Goal: Task Accomplishment & Management: Manage account settings

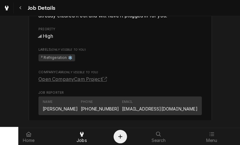
scroll to position [397, 0]
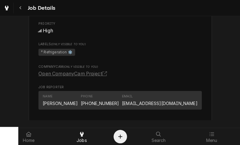
click at [48, 75] on link "Open CompanyCam Project" at bounding box center [73, 73] width 71 height 7
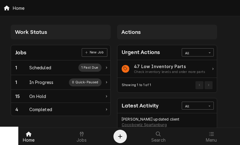
click at [41, 82] on div "In Progress" at bounding box center [41, 82] width 24 height 6
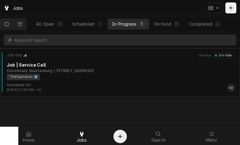
click at [93, 69] on div "100 E Main St 4, Spartanburg, SC 29306" at bounding box center [74, 70] width 39 height 5
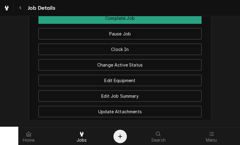
scroll to position [665, 0]
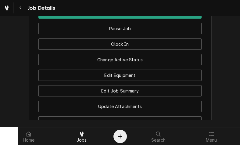
click at [159, 73] on button "Edit Equipment" at bounding box center [119, 74] width 163 height 11
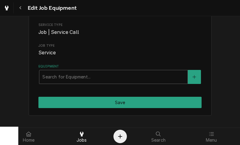
scroll to position [75, 0]
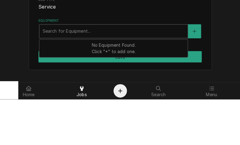
click at [194, 75] on icon "Create New Equipment" at bounding box center [194, 77] width 4 height 4
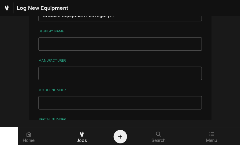
scroll to position [58, 0]
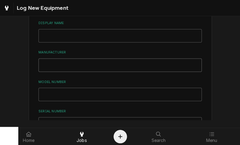
click at [56, 60] on input "Manufacturer" at bounding box center [119, 64] width 163 height 13
type input "R"
type input "Entree"
click at [51, 88] on input "Model Number" at bounding box center [119, 93] width 163 height 13
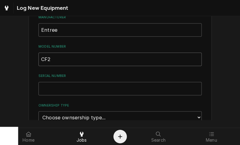
scroll to position [96, 0]
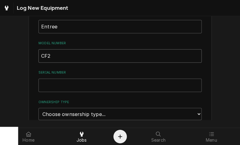
type input "CF2"
click at [47, 84] on input "Serial Number" at bounding box center [119, 84] width 163 height 13
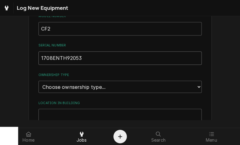
scroll to position [125, 0]
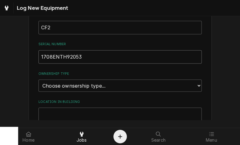
type input "1708ENTH92053"
click at [196, 79] on select "Choose ownsership type... Unknown Owned Leased Rented" at bounding box center [119, 85] width 163 height 12
select select "0"
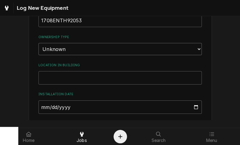
scroll to position [161, 0]
click at [46, 71] on input "Location in Building" at bounding box center [119, 77] width 163 height 13
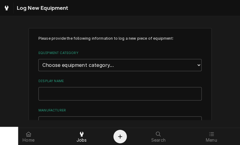
scroll to position [9, 0]
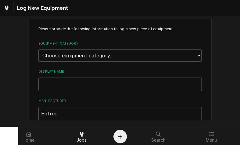
type input "Backroom"
click at [63, 77] on input "Display Name" at bounding box center [119, 83] width 163 height 13
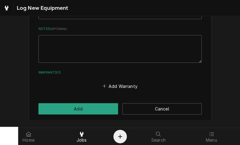
scroll to position [255, 0]
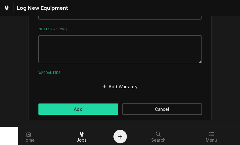
type input "RIF"
click at [86, 103] on button "Add" at bounding box center [78, 108] width 80 height 11
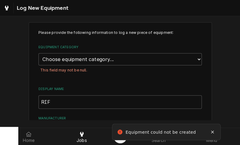
scroll to position [5, 0]
click at [196, 57] on select "Choose equipment category... Cooking Equipment Fryers Ice Machines Ovens and Ra…" at bounding box center [119, 59] width 163 height 12
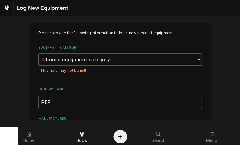
select select "8"
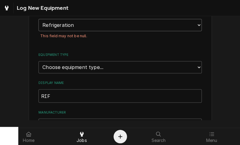
scroll to position [41, 0]
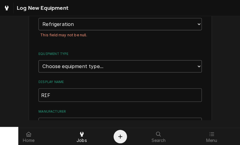
click at [196, 62] on select "Choose equipment type... Bar Refrigeration Blast Chiller Chef Base Freezer Chef…" at bounding box center [119, 66] width 163 height 12
select select "70"
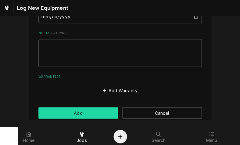
click at [88, 107] on button "Add" at bounding box center [78, 112] width 80 height 11
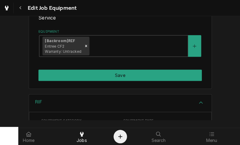
scroll to position [109, 0]
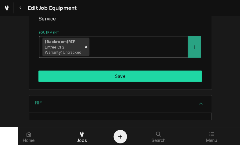
click at [163, 72] on button "Save" at bounding box center [119, 75] width 163 height 11
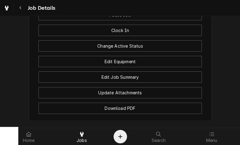
scroll to position [679, 0]
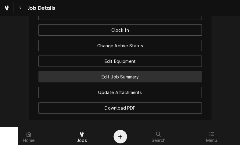
click at [149, 74] on button "Edit Job Summary" at bounding box center [119, 76] width 163 height 11
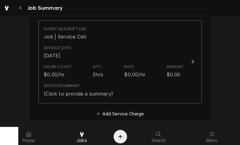
scroll to position [153, 0]
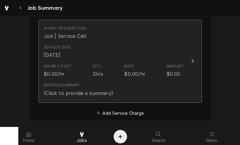
click at [189, 62] on div "Update Line Item" at bounding box center [192, 60] width 8 height 7
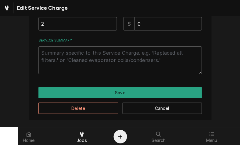
scroll to position [178, 0]
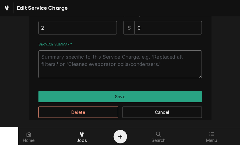
click at [47, 60] on textarea "Service Summary" at bounding box center [119, 64] width 163 height 28
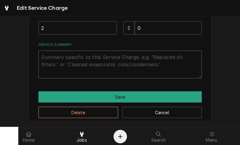
type textarea "x"
type textarea "1"
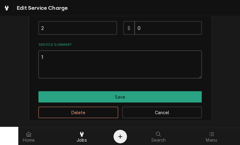
type textarea "x"
type textarea "10"
type textarea "x"
type textarea "10/"
type textarea "x"
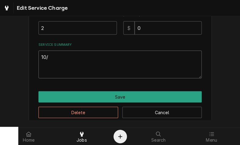
type textarea "10/1"
type textarea "x"
type textarea "10/10"
type textarea "x"
type textarea "10/10/"
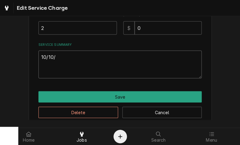
type textarea "x"
type textarea "10/10/2"
type textarea "x"
type textarea "10/10/20"
type textarea "x"
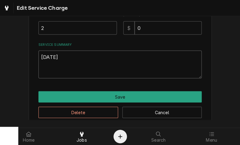
type textarea "10/10/202"
type textarea "x"
type textarea "10/10/2025"
type textarea "x"
type textarea "10/10/2025"
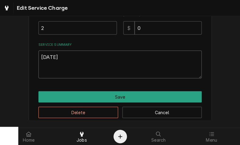
type textarea "x"
type textarea "10/10/2025 R"
type textarea "x"
type textarea "10/10/2025 Ra"
type textarea "x"
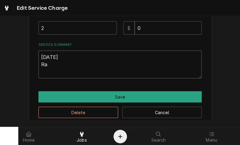
type textarea "10/10/2025 Ray"
type textarea "x"
type textarea "10/10/2025 Ray"
type textarea "x"
type textarea "10/10/2025 Ray p"
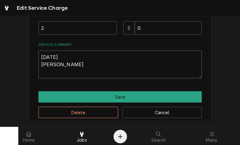
type textarea "x"
type textarea "10/10/2025 Ray pr"
type textarea "x"
type textarea "10/10/2025 Ray pro"
type textarea "x"
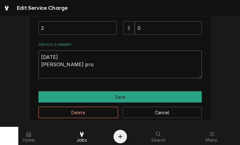
type textarea "10/10/2025 Ray prov"
type textarea "x"
type textarea "10/10/2025 Ray provi"
type textarea "x"
type textarea "10/10/2025 Ray provid"
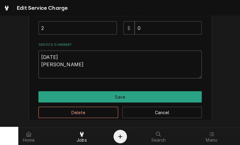
type textarea "x"
type textarea "10/10/2025 Ray provide"
type textarea "x"
type textarea "10/10/2025 Ray provided"
type textarea "x"
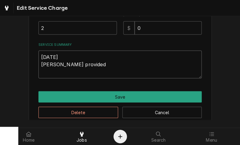
type textarea "10/10/2025 Ray provided"
type textarea "x"
type textarea "10/10/2025 Ray provided s"
type textarea "x"
type textarea "10/10/2025 Ray provided se"
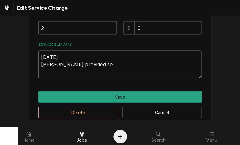
type textarea "x"
type textarea "10/10/2025 Ray provided ser"
type textarea "x"
type textarea "10/10/2025 Ray provided serv"
type textarea "x"
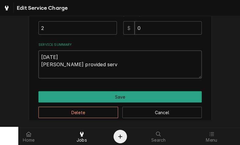
type textarea "10/10/2025 Ray provided servi"
type textarea "x"
type textarea "10/10/2025 Ray provided servic"
type textarea "x"
type textarea "10/10/2025 Ray provided service"
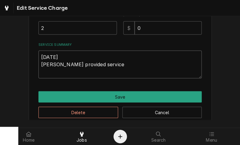
type textarea "x"
type textarea "10/10/2025 Ray provided service"
type textarea "x"
type textarea "10/10/2025 Ray provided service p"
type textarea "x"
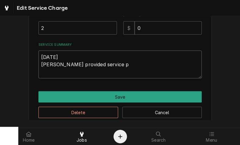
type textarea "10/10/2025 Ray provided service pa"
type textarea "x"
type textarea "10/10/2025 Ray provided service par"
type textarea "x"
type textarea "10/10/2025 Ray provided service part"
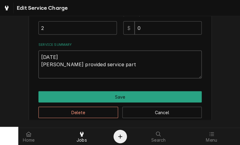
type textarea "x"
type textarea "10/10/2025 Ray provided service parts"
type textarea "x"
type textarea "10/10/2025 Ray provided service parts"
type textarea "x"
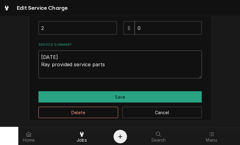
type textarea "10/10/2025 Ray provided service parts a"
type textarea "x"
type textarea "10/10/2025 Ray provided service parts an"
type textarea "x"
type textarea "10/10/2025 Ray provided service parts and"
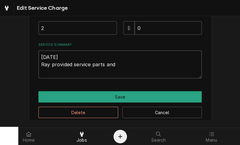
type textarea "x"
type textarea "10/10/2025 Ray provided service parts and"
type textarea "x"
type textarea "10/10/2025 Ray provided service parts and l"
type textarea "x"
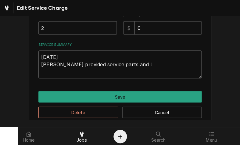
type textarea "10/10/2025 Ray provided service parts and la"
type textarea "x"
type textarea "10/10/2025 Ray provided service parts and lab"
type textarea "x"
type textarea "10/10/2025 Ray provided service parts and labo"
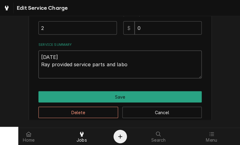
type textarea "x"
type textarea "10/10/2025 Ray provided service parts and labor"
type textarea "x"
type textarea "10/10/2025 Ray provided service parts and labor"
type textarea "x"
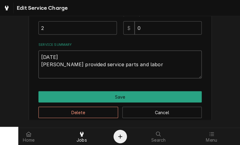
type textarea "10/10/2025 Ray provided service parts and labor t"
type textarea "x"
type textarea "10/10/2025 Ray provided service parts and labor to"
type textarea "x"
type textarea "10/10/2025 Ray provided service parts and labor to"
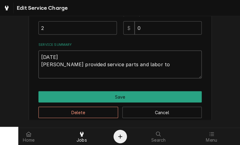
type textarea "x"
type textarea "10/10/2025 Ray provided service parts and labor to d"
type textarea "x"
type textarea "10/10/2025 Ray provided service parts and labor to di"
type textarea "x"
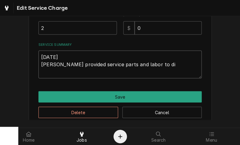
type textarea "10/10/2025 Ray provided service parts and labor to dia"
type textarea "x"
type textarea "10/10/2025 Ray provided service parts and labor to diagnose"
type textarea "x"
type textarea "10/10/2025 Ray provided service parts and labor to diagnose"
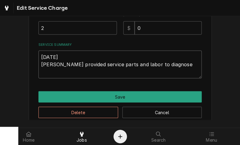
type textarea "x"
type textarea "10/10/2025 Ray provided service parts and labor to diagnose 2"
type textarea "x"
type textarea "10/10/2025 Ray provided service parts and labor to diagnose 2"
type textarea "x"
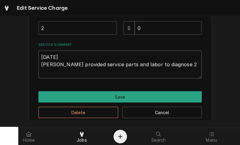
type textarea "10/10/2025 Ray provided service parts and labor to diagnose 2 d"
type textarea "x"
type textarea "10/10/2025 Ray provided service parts and labor to diagnose 2 do"
type textarea "x"
type textarea "10/10/2025 Ray provided service parts and labor to diagnose 2 doo"
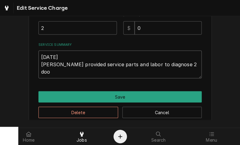
type textarea "x"
type textarea "10/10/2025 Ray provided service parts and labor to diagnose 2 door"
type textarea "x"
type textarea "10/10/2025 Ray provided service parts and labor to diagnose 2 door"
type textarea "x"
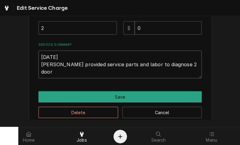
type textarea "10/10/2025 Ray provided service parts and labor to diagnose 2 door r"
type textarea "x"
type textarea "10/10/2025 Ray provided service parts and labor to diagnose 2 door re"
type textarea "x"
type textarea "10/10/2025 Ray provided service parts and labor to diagnose 2 door r"
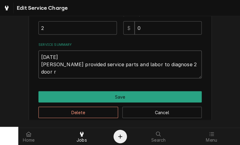
type textarea "x"
type textarea "10/10/2025 Ray provided service parts and labor to diagnose 2 door"
type textarea "x"
type textarea "10/10/2025 Ray provided service parts and labor to diagnose 2 door R"
type textarea "x"
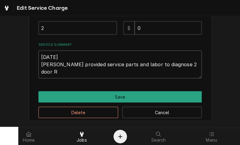
type textarea "10/10/2025 Ray provided service parts and labor to diagnose 2 door RI"
type textarea "x"
type textarea "10/10/2025 Ray provided service parts and labor to diagnose 2 door RIF"
type textarea "x"
type textarea "10/10/2025 Ray provided service parts and labor to diagnose 2 door RIF."
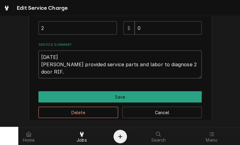
type textarea "x"
type textarea "10/10/2025 Ray provided service parts and labor to diagnose 2 door RIF."
type textarea "x"
type textarea "10/10/2025 Ray provided service parts and labor to diagnose 2 door RIF. T"
type textarea "x"
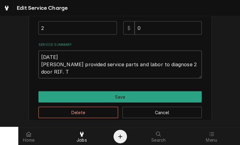
type textarea "10/10/2025 Ray provided service parts and labor to diagnose 2 door RIF. Te"
type textarea "x"
type textarea "10/10/2025 Ray provided service parts and labor to diagnose 2 door RIF. Tec"
type textarea "x"
type textarea "10/10/2025 Ray provided service parts and labor to diagnose 2 door RIF. Tech"
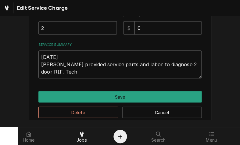
type textarea "x"
type textarea "10/10/2025 Ray provided service parts and labor to diagnose 2 door RIF. Tech"
type textarea "x"
type textarea "10/10/2025 Ray provided service parts and labor to diagnose 2 door RIF. Tech f"
type textarea "x"
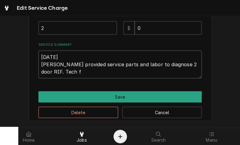
type textarea "10/10/2025 Ray provided service parts and labor to diagnose 2 door RIF. Tech fo"
type textarea "x"
type textarea "10/10/2025 Ray provided service parts and labor to diagnose 2 door RIF. Tech fou"
type textarea "x"
type textarea "10/10/2025 Ray provided service parts and labor to diagnose 2 door RIF. Tech fo…"
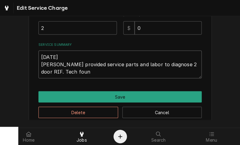
type textarea "x"
type textarea "10/10/2025 Ray provided service parts and labor to diagnose 2 door RIF. Tech fo…"
type textarea "x"
type textarea "10/10/2025 Ray provided service parts and labor to diagnose 2 door RIF. Tech fo…"
type textarea "x"
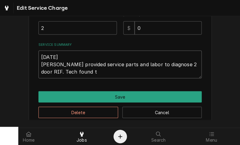
type textarea "10/10/2025 Ray provided service parts and labor to diagnose 2 door RIF. Tech fo…"
type textarea "x"
type textarea "10/10/2025 Ray provided service parts and labor to diagnose 2 door RIF. Tech fo…"
type textarea "x"
type textarea "10/10/2025 Ray provided service parts and labor to diagnose 2 door RIF. Tech fo…"
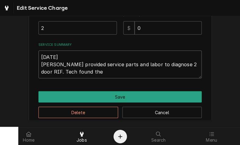
type textarea "x"
type textarea "10/10/2025 Ray provided service parts and labor to diagnose 2 door RIF. Tech fo…"
type textarea "x"
type textarea "10/10/2025 Ray provided service parts and labor to diagnose 2 door RIF. Tech fo…"
type textarea "x"
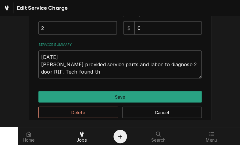
type textarea "10/10/2025 Ray provided service parts and labor to diagnose 2 door RIF. Tech fo…"
type textarea "x"
type textarea "10/10/2025 Ray provided service parts and labor to diagnose 2 door RIF. Tech fo…"
type textarea "x"
type textarea "10/10/2025 Ray provided service parts and labor to diagnose 2 door RIF. Tech fo…"
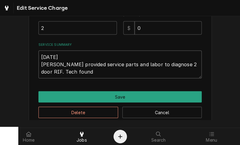
type textarea "x"
type textarea "10/10/2025 Ray provided service parts and labor to diagnose 2 door RIF. Tech fo…"
type textarea "x"
type textarea "10/10/2025 Ray provided service parts and labor to diagnose 2 door RIF. Tech fou"
type textarea "x"
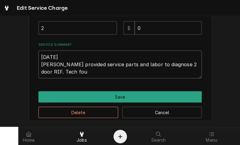
type textarea "10/10/2025 Ray provided service parts and labor to diagnose 2 door RIF. Tech fo"
type textarea "x"
type textarea "10/10/2025 Ray provided service parts and labor to diagnose 2 door RIF. Tech f"
type textarea "x"
type textarea "10/10/2025 Ray provided service parts and labor to diagnose 2 door RIF. Tech"
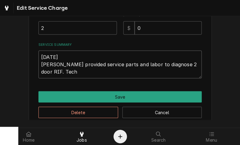
type textarea "x"
type textarea "10/10/2025 Ray provided service parts and labor to diagnose 2 door RIF. Tech"
type textarea "x"
type textarea "10/10/2025 Ray provided service parts and labor to diagnose 2 door RIF. Tec"
type textarea "x"
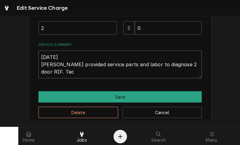
type textarea "10/10/2025 Ray provided service parts and labor to diagnose 2 door RIF. Te"
type textarea "x"
type textarea "10/10/2025 Ray provided service parts and labor to diagnose 2 door RIF. T"
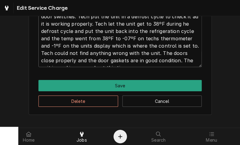
scroll to position [255, 0]
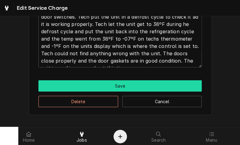
click at [153, 84] on button "Save" at bounding box center [119, 85] width 163 height 11
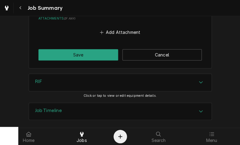
scroll to position [511, 0]
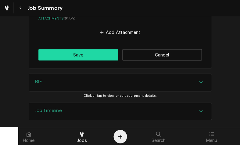
click at [91, 49] on button "Save" at bounding box center [78, 54] width 80 height 11
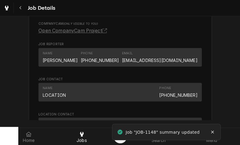
click at [186, 15] on div "Job Details" at bounding box center [120, 8] width 240 height 16
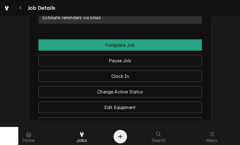
scroll to position [706, 0]
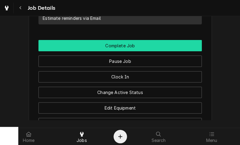
click at [150, 40] on button "Complete Job" at bounding box center [119, 45] width 163 height 11
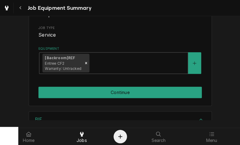
scroll to position [91, 0]
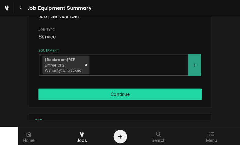
click at [134, 88] on button "Continue" at bounding box center [119, 93] width 163 height 11
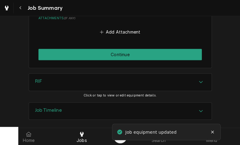
scroll to position [511, 0]
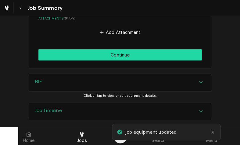
click at [157, 49] on button "Continue" at bounding box center [119, 54] width 163 height 11
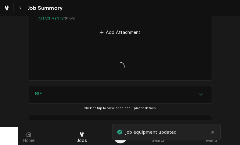
type textarea "x"
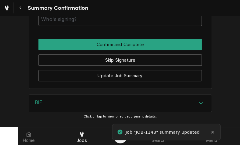
scroll to position [483, 0]
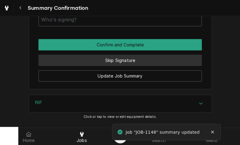
click at [149, 55] on button "Skip Signature" at bounding box center [119, 60] width 163 height 11
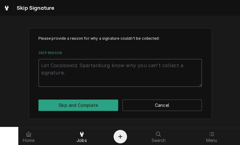
click at [54, 71] on textarea "Skip Reason" at bounding box center [119, 73] width 163 height 28
type textarea "x"
type textarea "N"
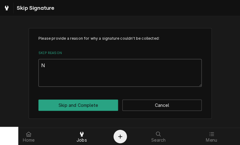
type textarea "x"
type textarea "No"
type textarea "x"
type textarea "Not"
type textarea "x"
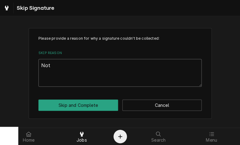
type textarea "Not"
type textarea "x"
type textarea "Not n"
type textarea "x"
type textarea "Not ne"
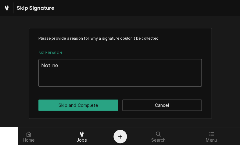
type textarea "x"
type textarea "Not nee"
type textarea "x"
type textarea "Not need"
type textarea "x"
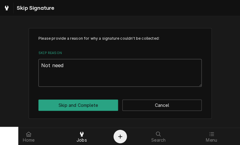
type textarea "Not neede"
type textarea "x"
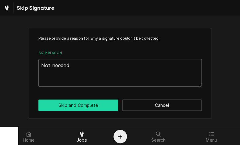
type textarea "Not needed"
click at [98, 108] on button "Skip and Complete" at bounding box center [78, 104] width 80 height 11
type textarea "x"
